Goal: Transaction & Acquisition: Purchase product/service

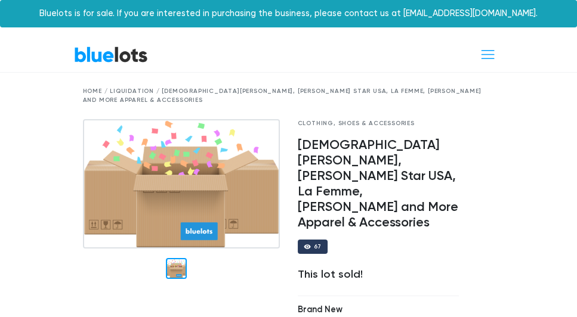
click at [105, 55] on link "BlueLots" at bounding box center [111, 54] width 74 height 17
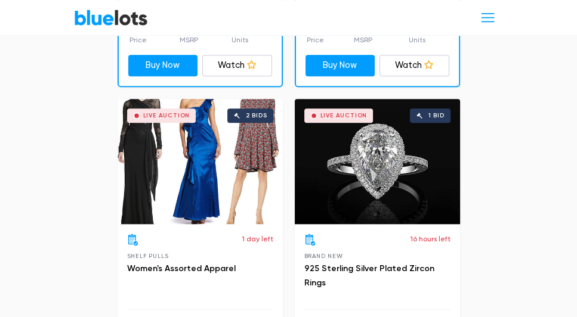
scroll to position [784, 0]
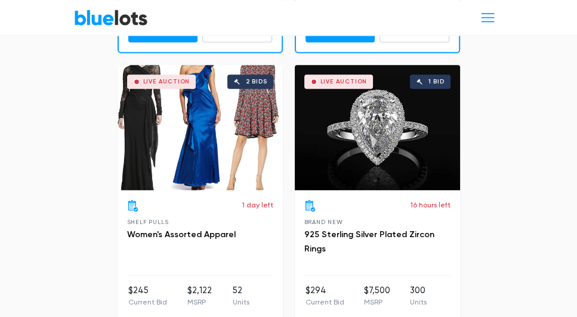
click at [199, 145] on div "Live Auction 2 bids" at bounding box center [200, 127] width 165 height 125
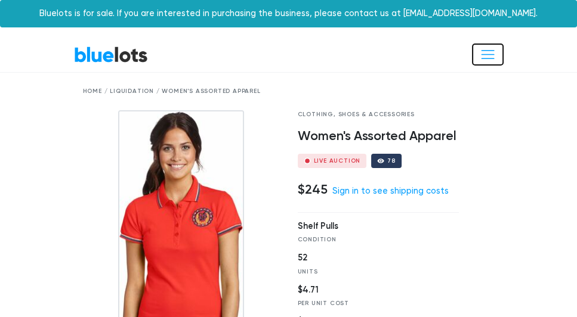
click at [487, 54] on span "Toggle navigation" at bounding box center [488, 55] width 16 height 16
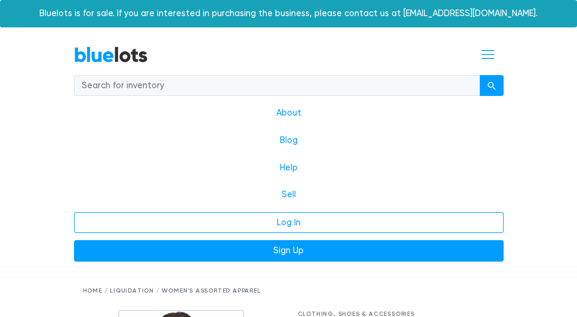
click at [91, 55] on link "BlueLots" at bounding box center [111, 54] width 74 height 17
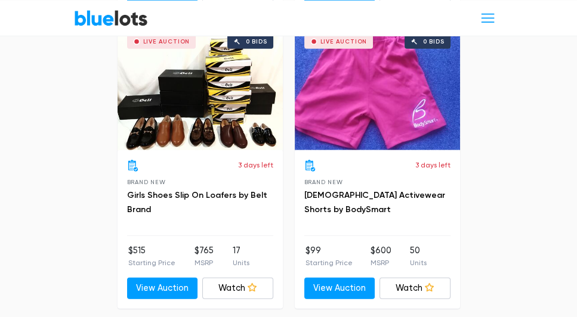
scroll to position [3136, 0]
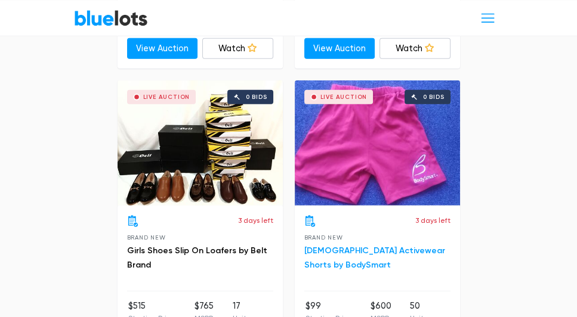
click at [341, 248] on link "[DEMOGRAPHIC_DATA] Activewear Shorts by BodySmart" at bounding box center [374, 258] width 141 height 24
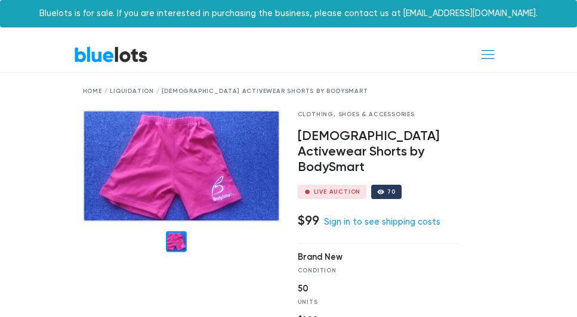
click at [178, 240] on div at bounding box center [176, 241] width 21 height 21
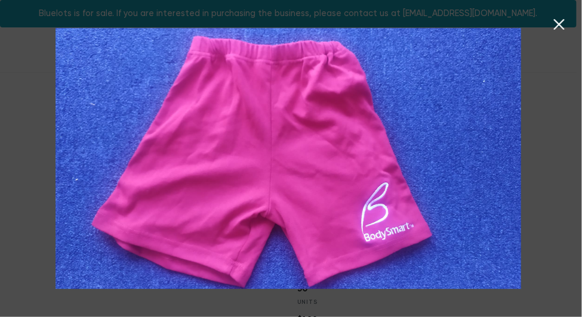
click at [178, 200] on img at bounding box center [287, 159] width 465 height 262
click at [559, 27] on icon at bounding box center [559, 25] width 18 height 18
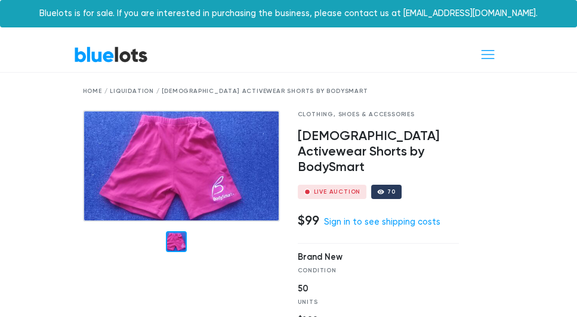
click at [91, 55] on link "BlueLots" at bounding box center [111, 54] width 74 height 17
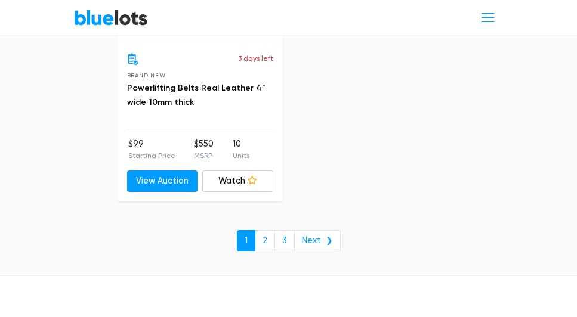
scroll to position [8009, 0]
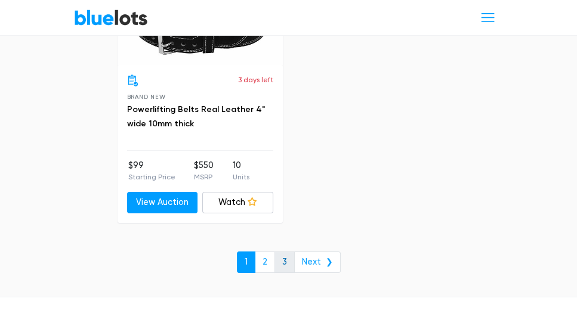
click at [284, 253] on link "3" at bounding box center [284, 262] width 20 height 21
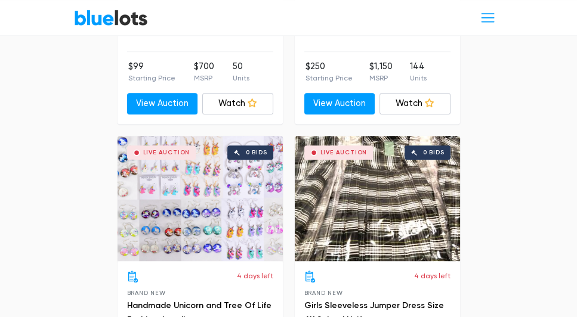
scroll to position [1431, 0]
